Goal: Task Accomplishment & Management: Manage account settings

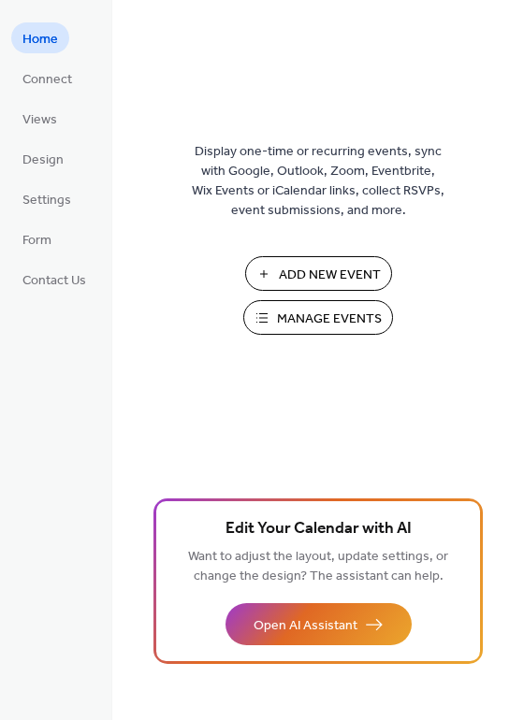
click at [343, 315] on span "Manage Events" at bounding box center [329, 320] width 105 height 20
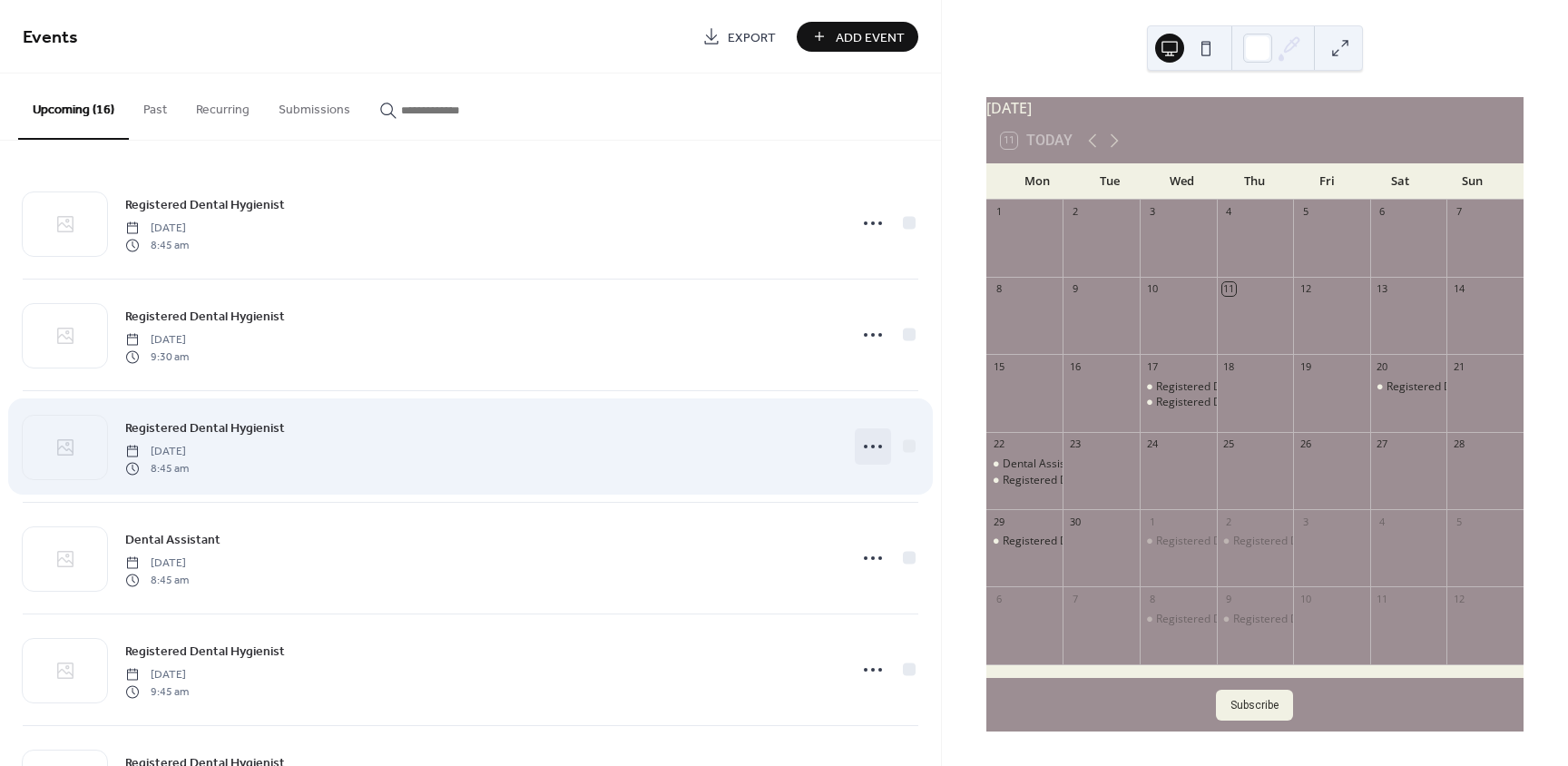
click at [872, 450] on icon at bounding box center [873, 447] width 29 height 29
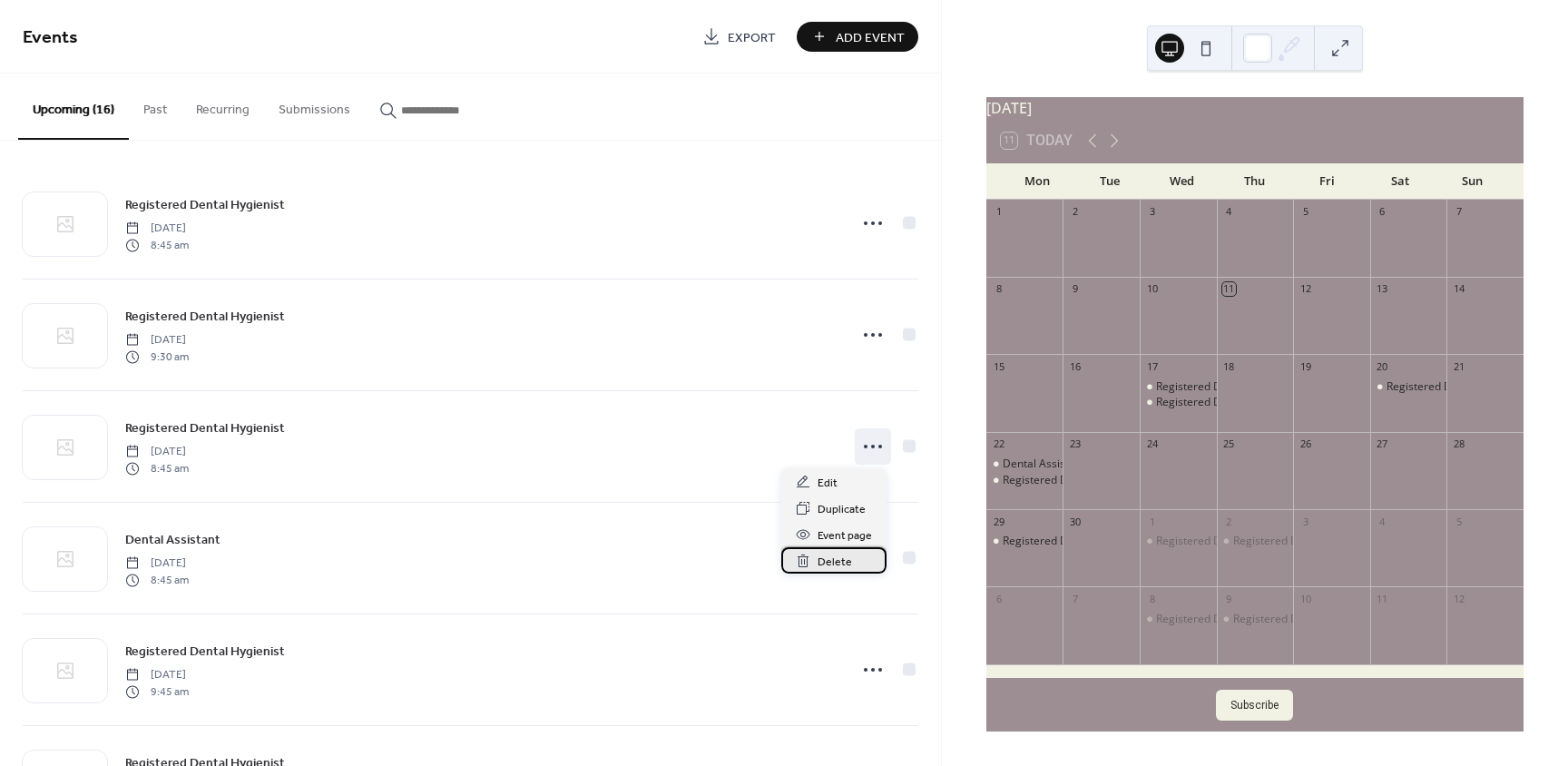
click at [856, 557] on div "Delete" at bounding box center [833, 560] width 105 height 26
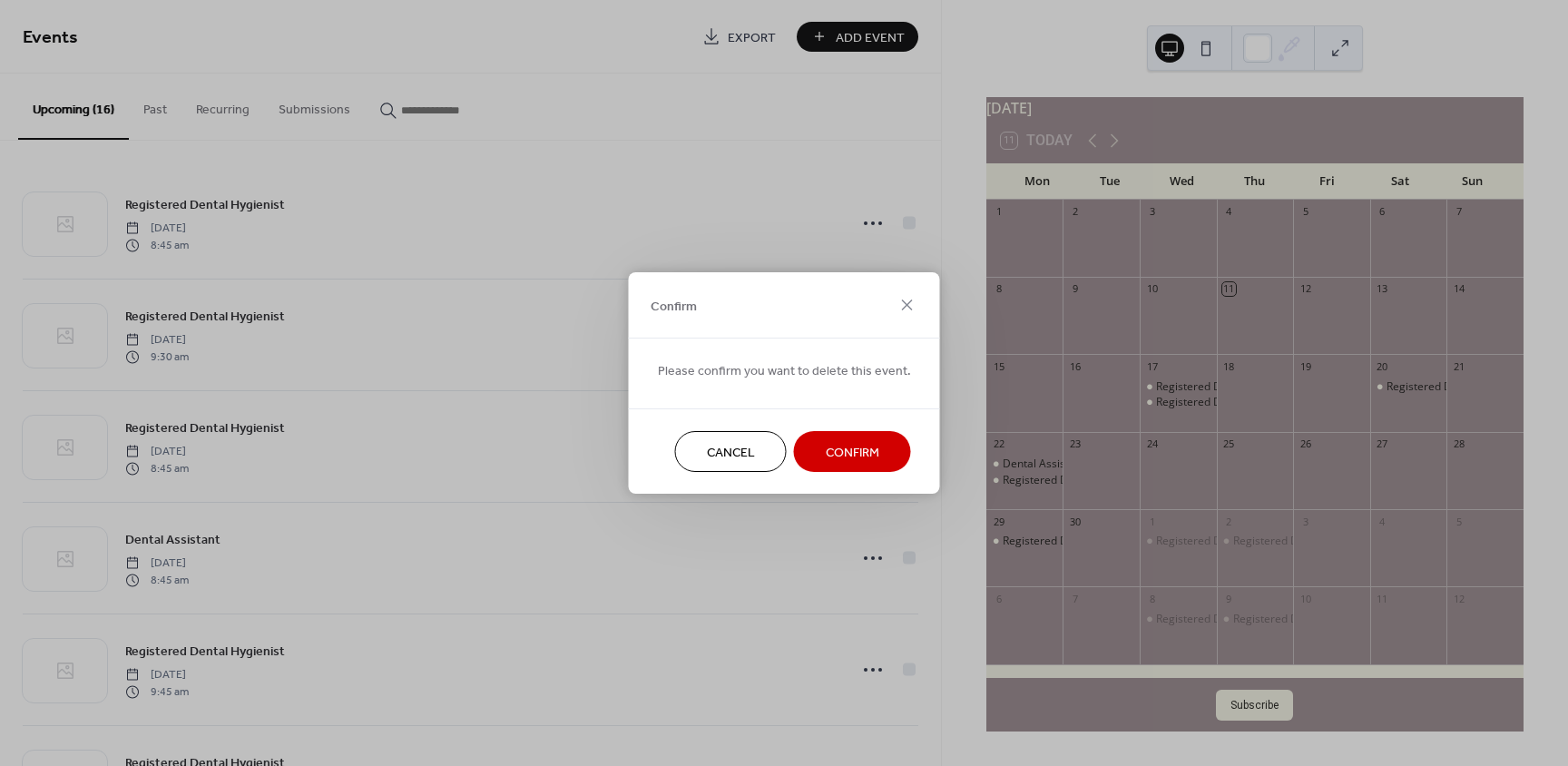
click at [875, 449] on button "Confirm" at bounding box center [852, 451] width 117 height 41
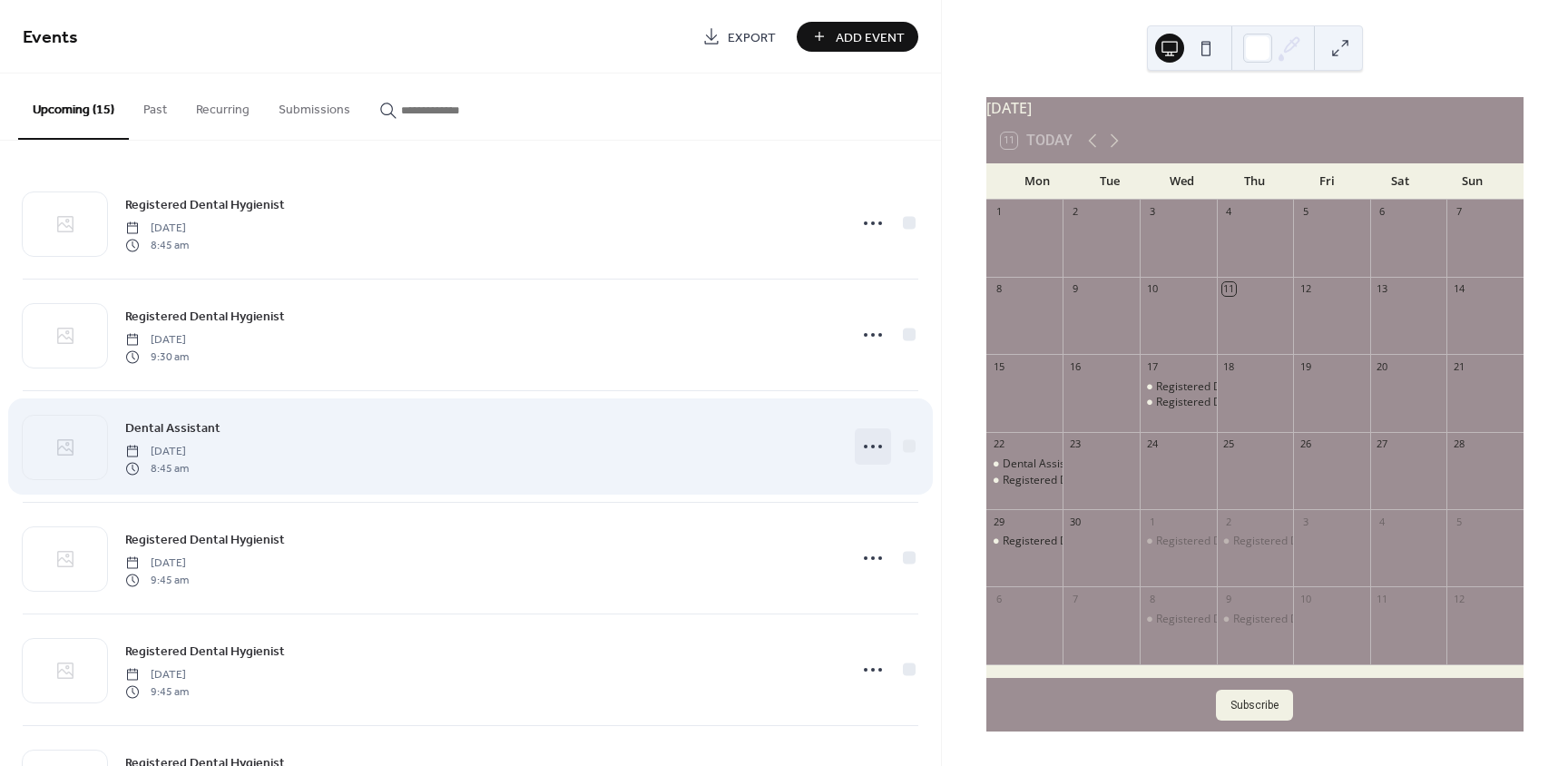
click at [859, 447] on icon at bounding box center [873, 447] width 29 height 29
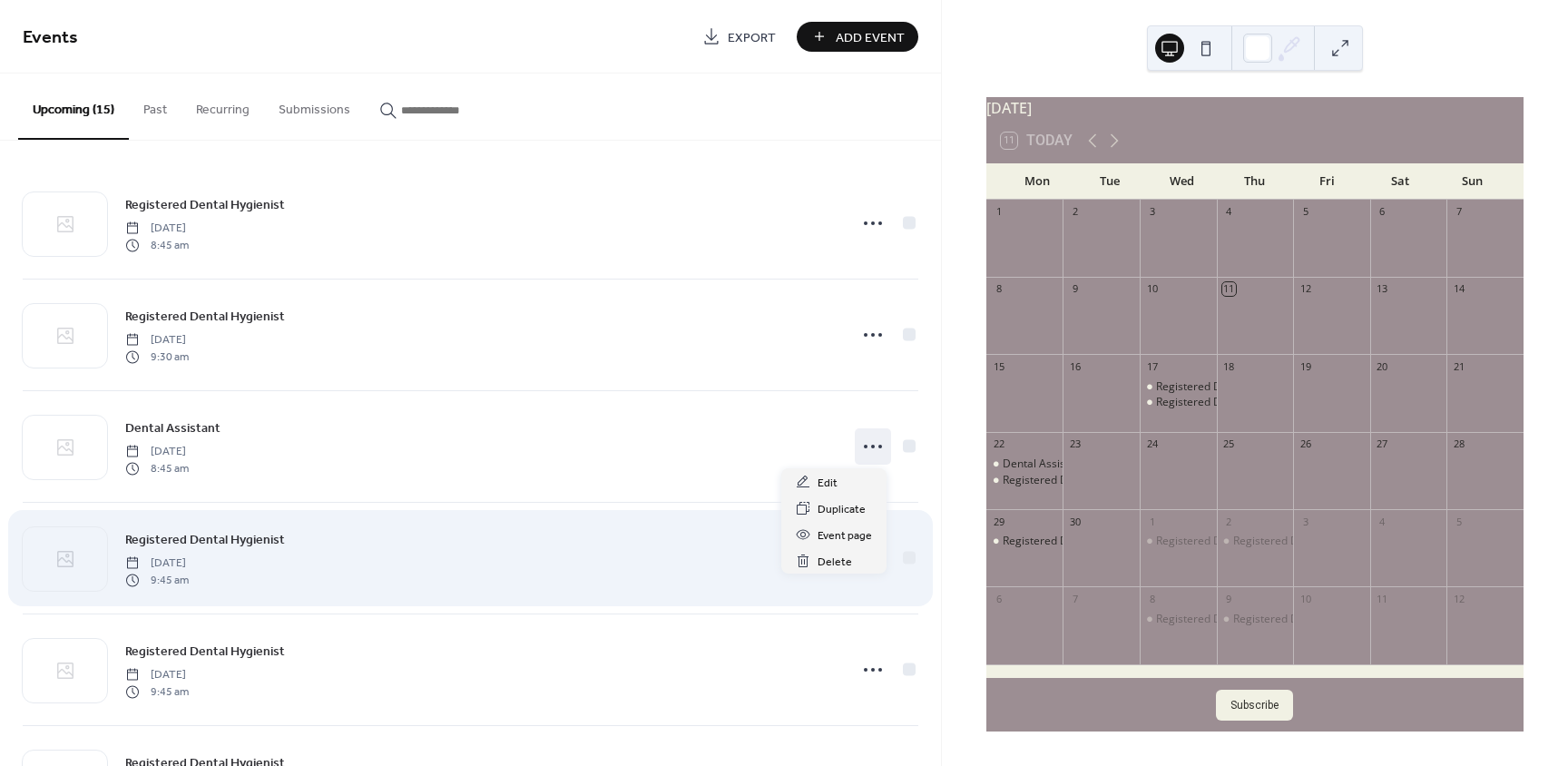
click at [516, 572] on div "Registered Dental Hygienist [DATE] 9:45 am" at bounding box center [480, 558] width 710 height 58
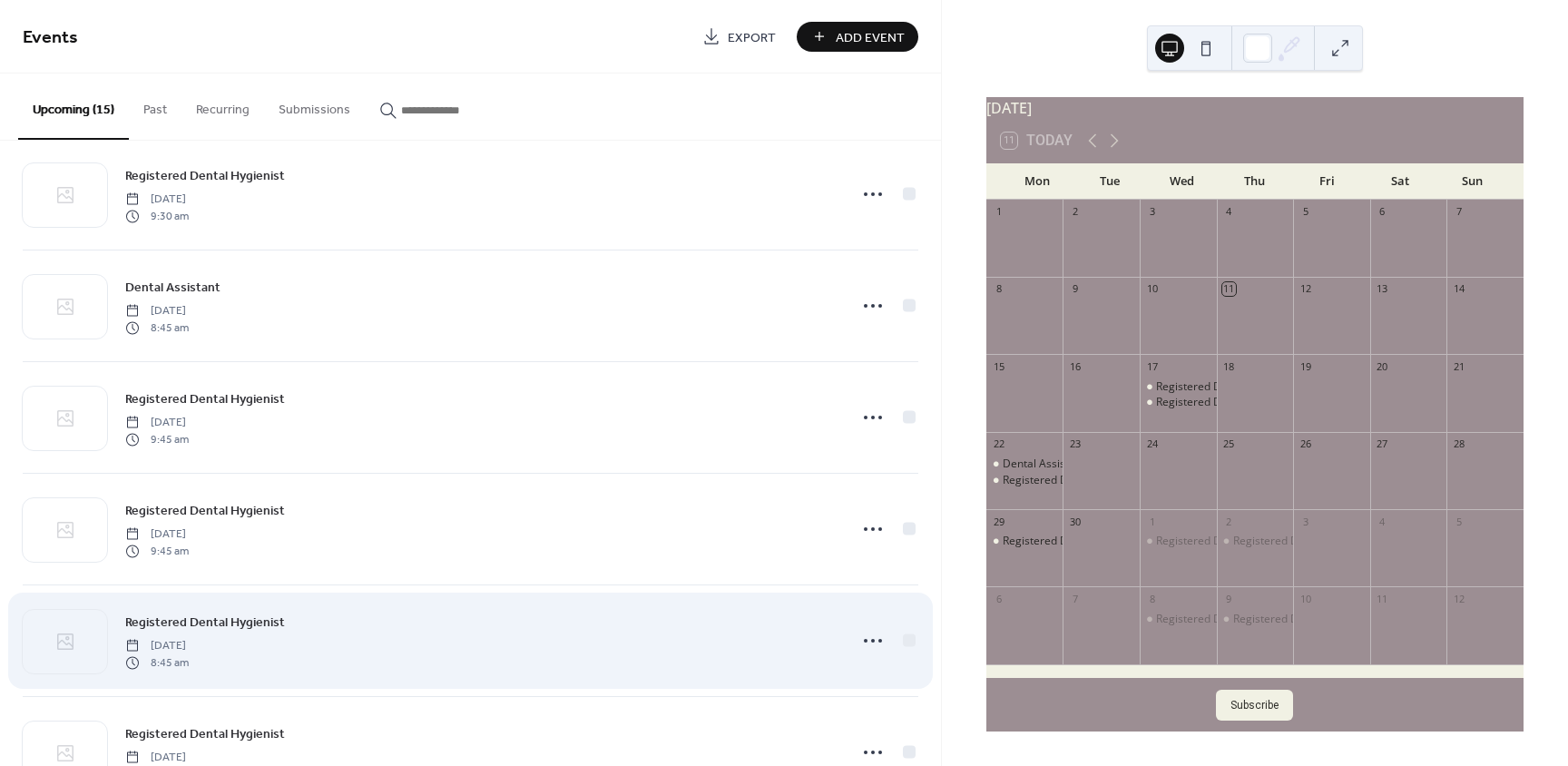
scroll to position [273, 0]
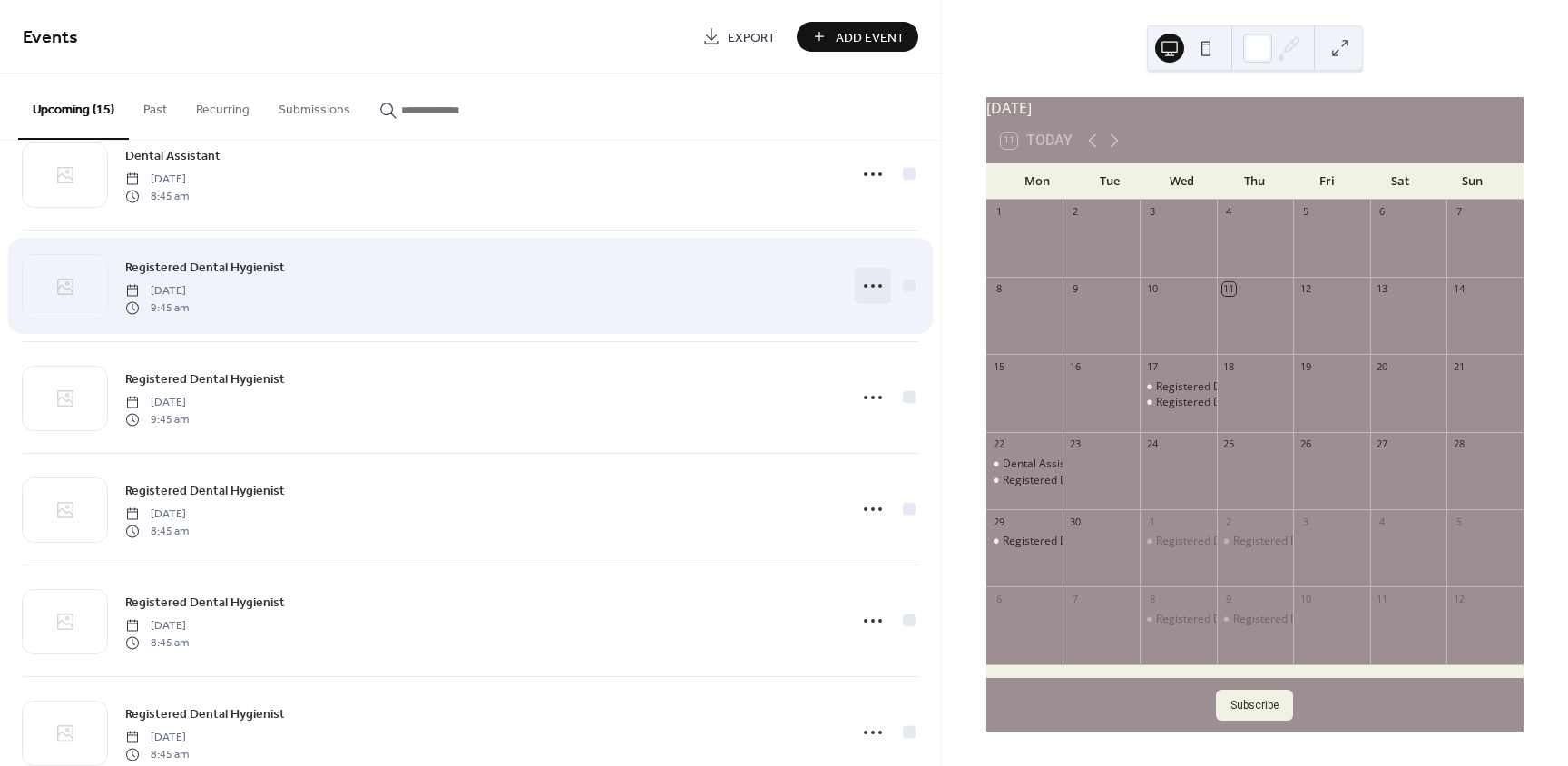
click at [866, 283] on icon at bounding box center [873, 286] width 29 height 29
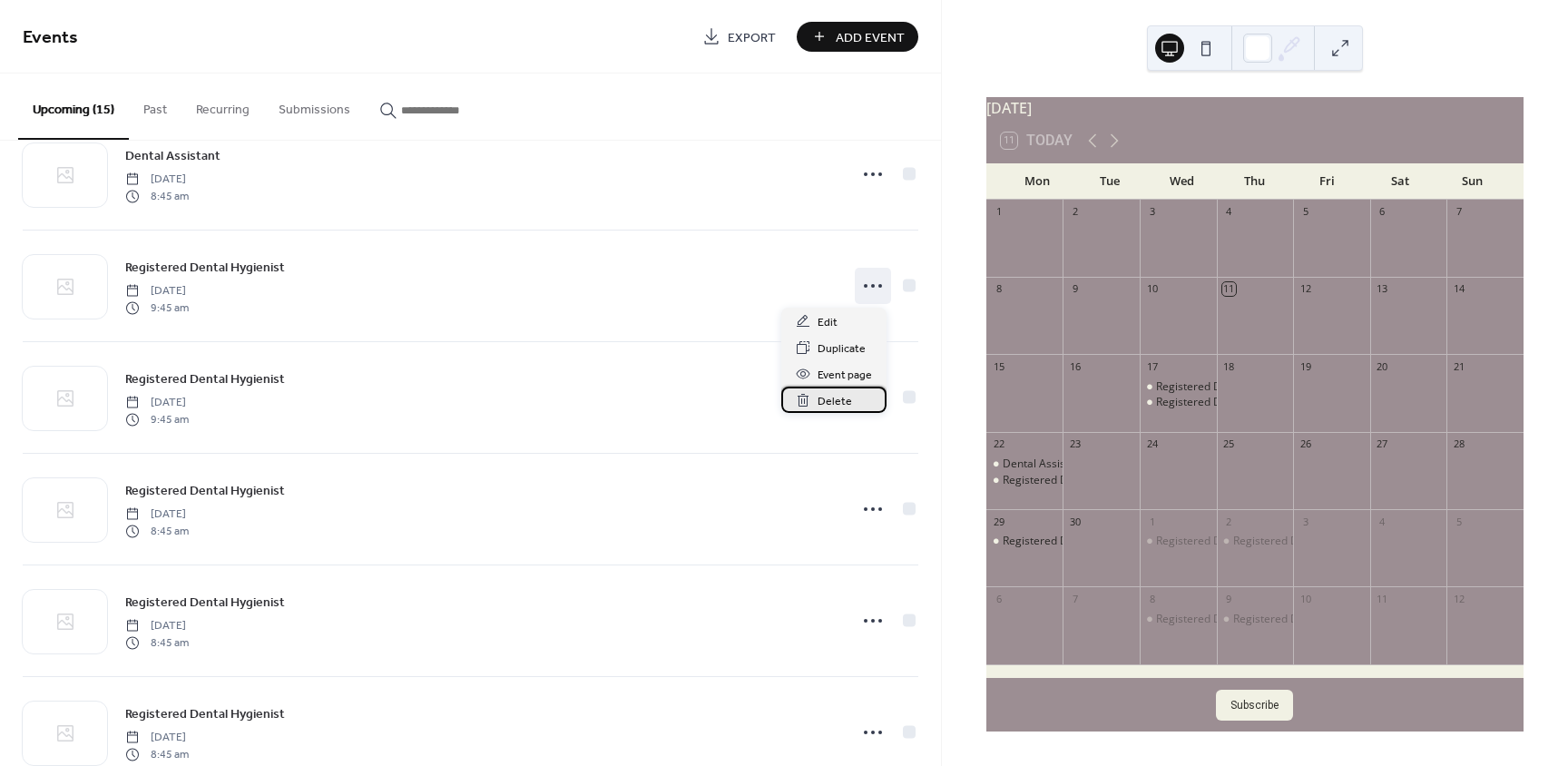
click at [834, 400] on span "Delete" at bounding box center [835, 402] width 35 height 19
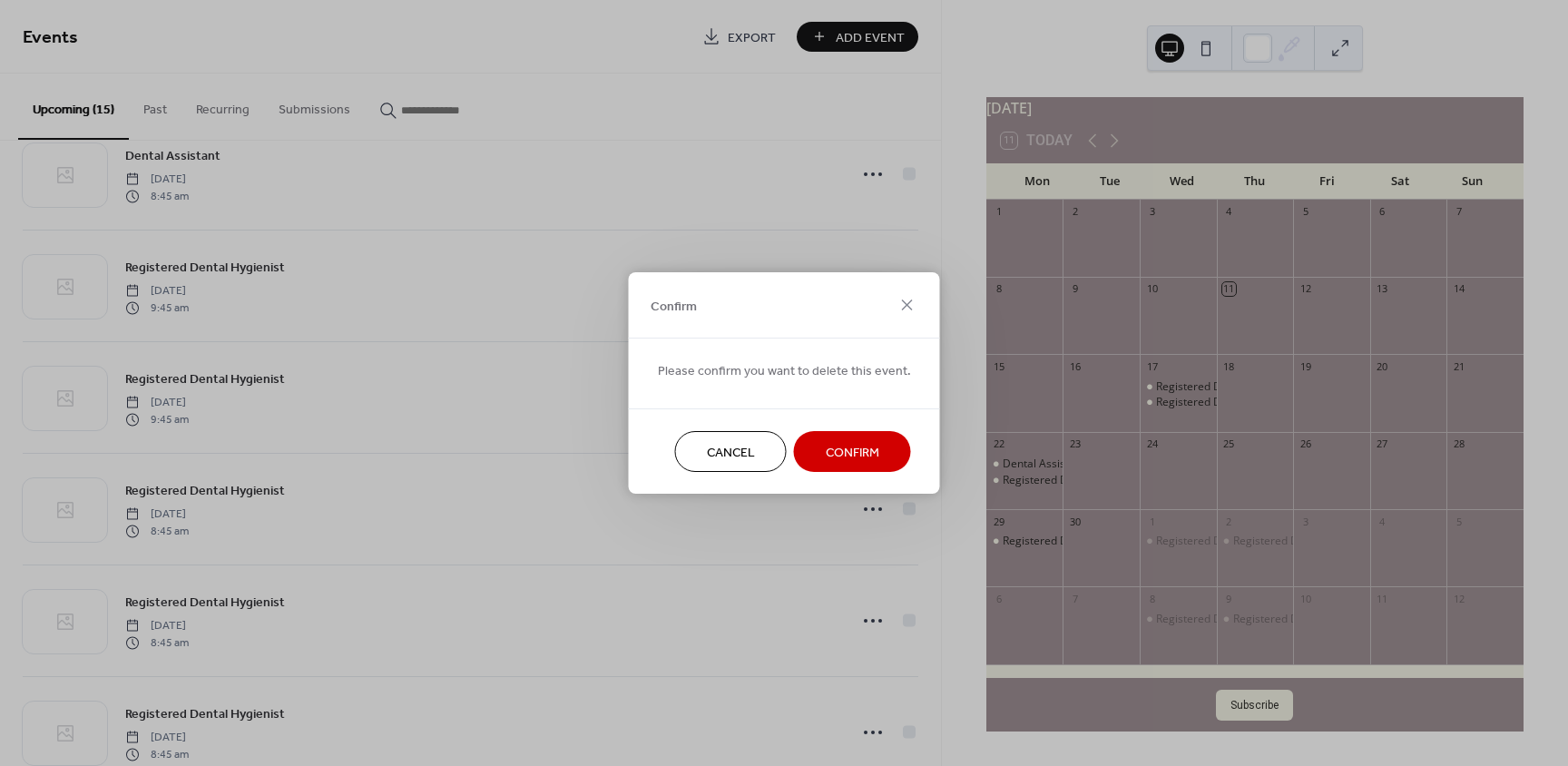
click at [872, 456] on button "Confirm" at bounding box center [852, 451] width 117 height 41
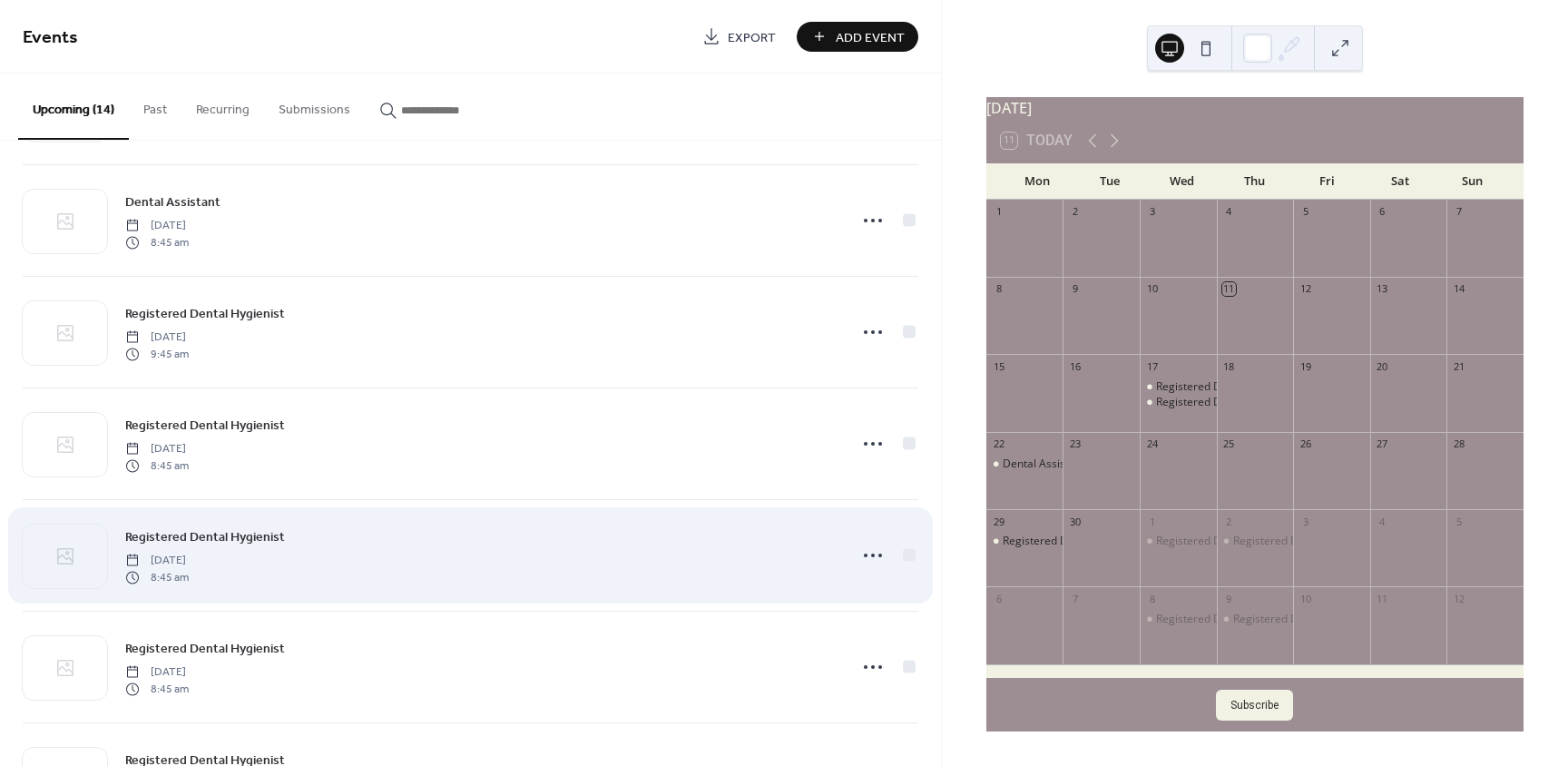
scroll to position [91, 0]
